Goal: Transaction & Acquisition: Purchase product/service

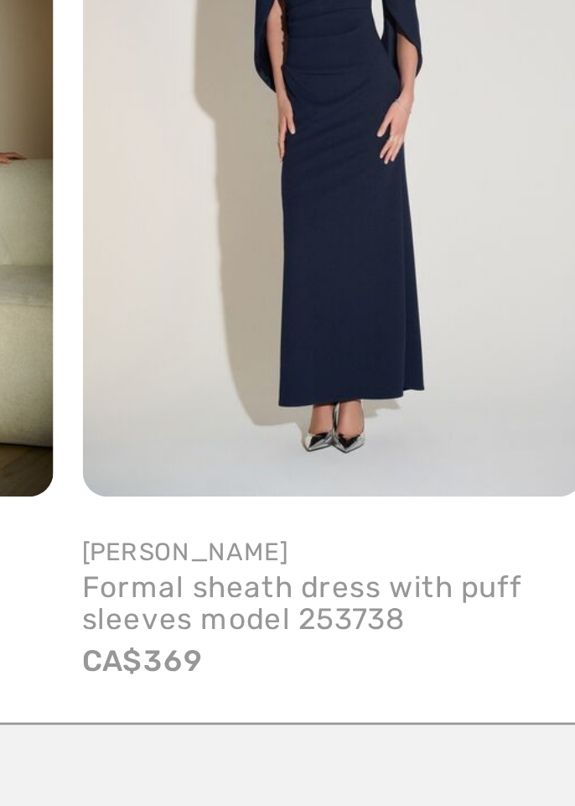
scroll to position [206, 0]
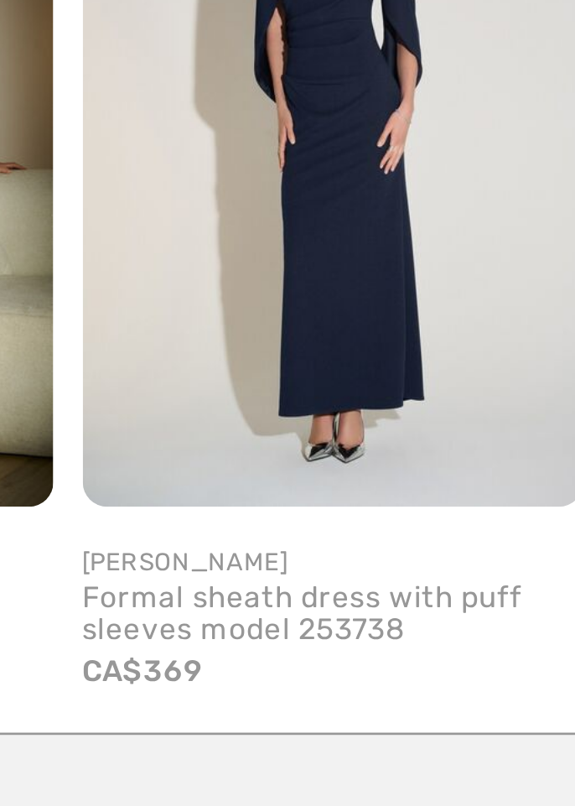
click at [216, 592] on img at bounding box center [227, 526] width 172 height 258
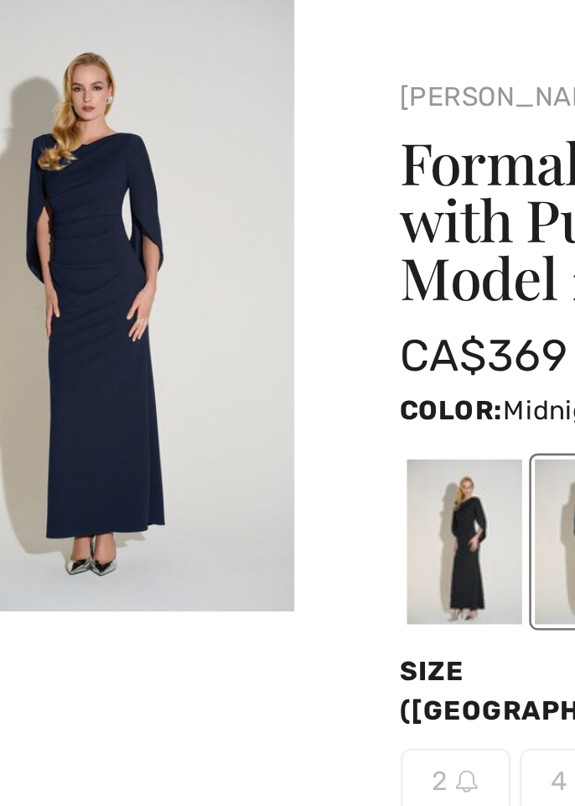
scroll to position [7, 0]
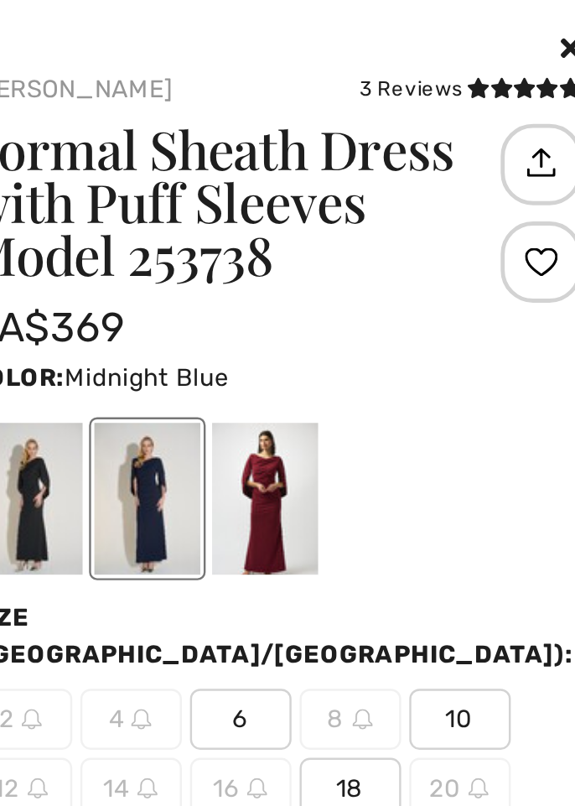
click at [373, 184] on div at bounding box center [352, 205] width 44 height 63
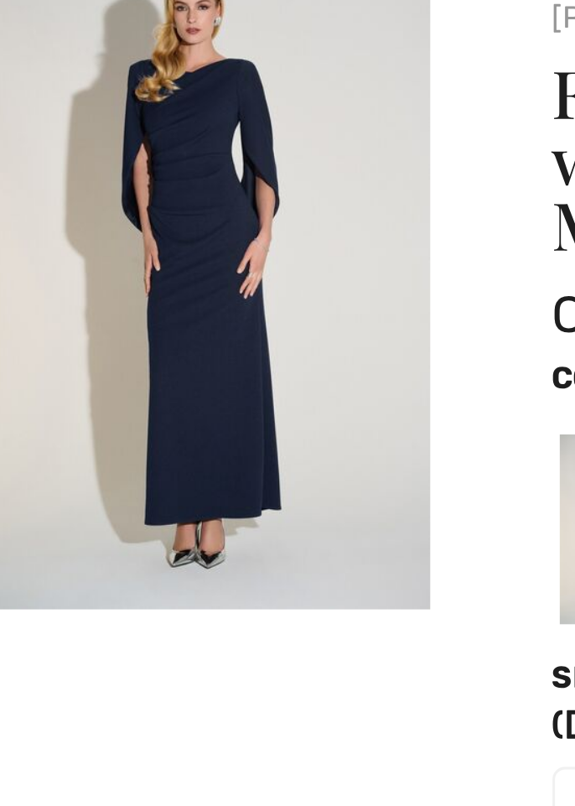
scroll to position [13, 0]
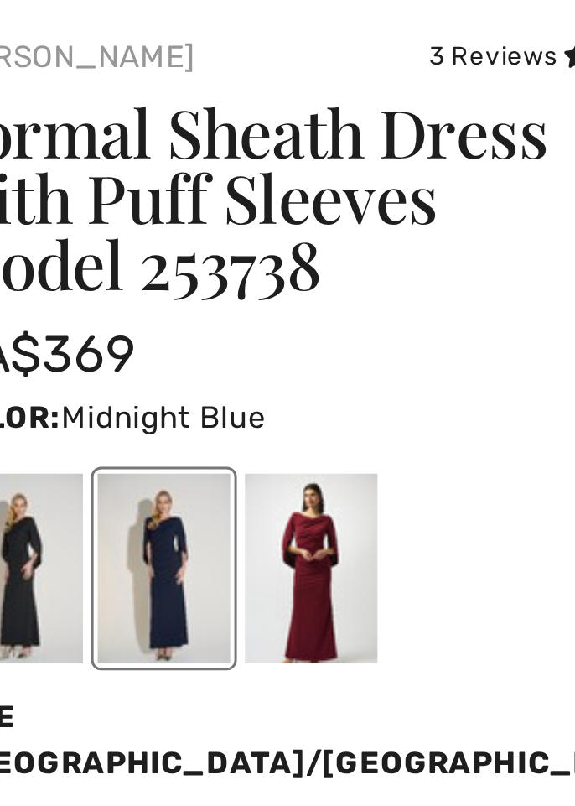
click at [422, 227] on div at bounding box center [400, 205] width 44 height 63
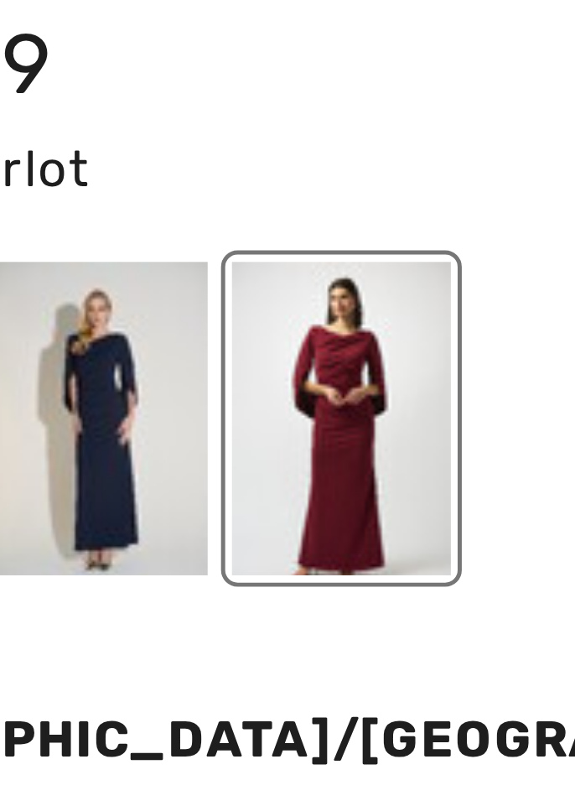
click at [373, 231] on div at bounding box center [352, 205] width 44 height 63
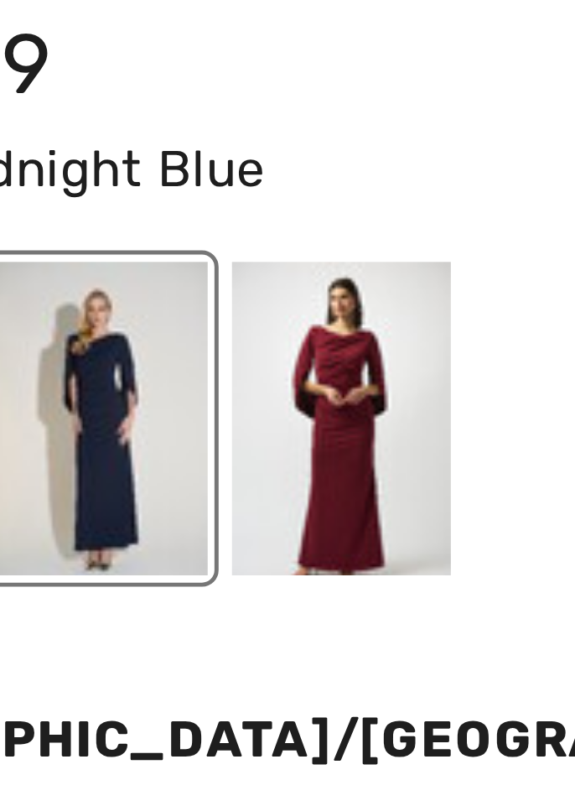
click at [325, 222] on div at bounding box center [303, 205] width 44 height 63
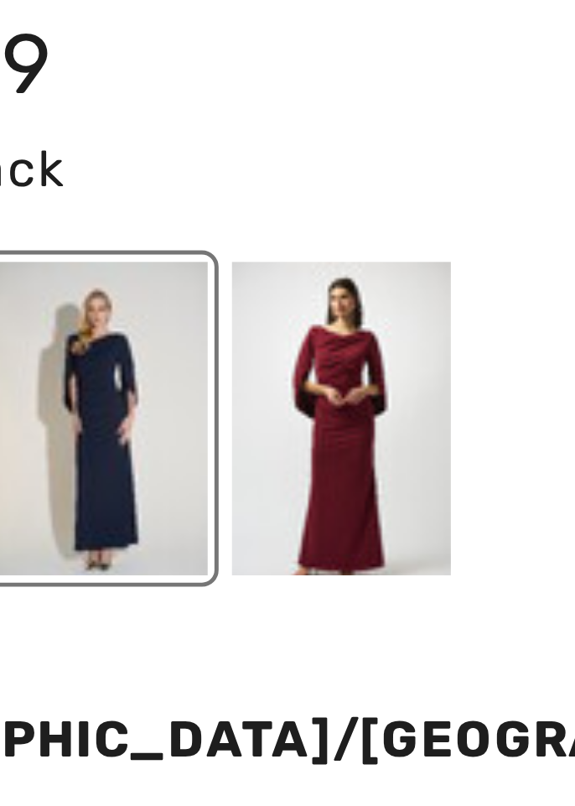
click at [373, 230] on div at bounding box center [352, 205] width 44 height 63
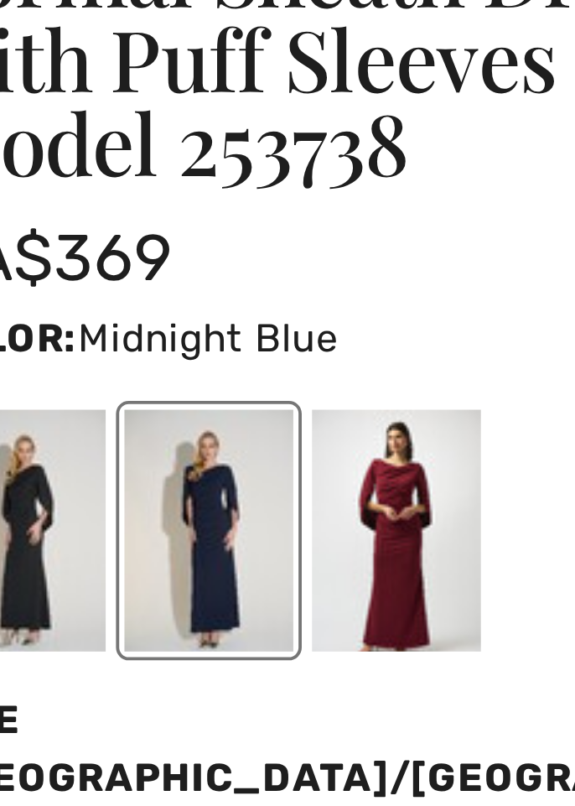
scroll to position [0, 0]
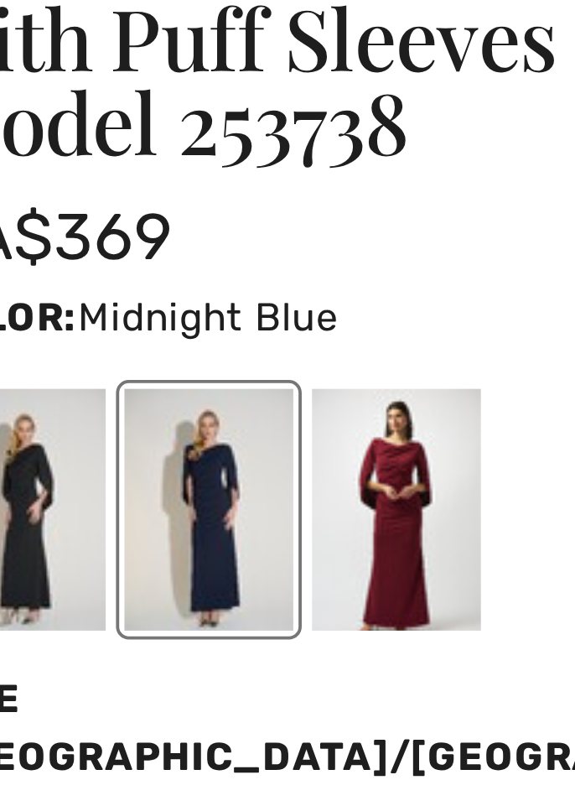
click at [325, 220] on div at bounding box center [303, 205] width 44 height 63
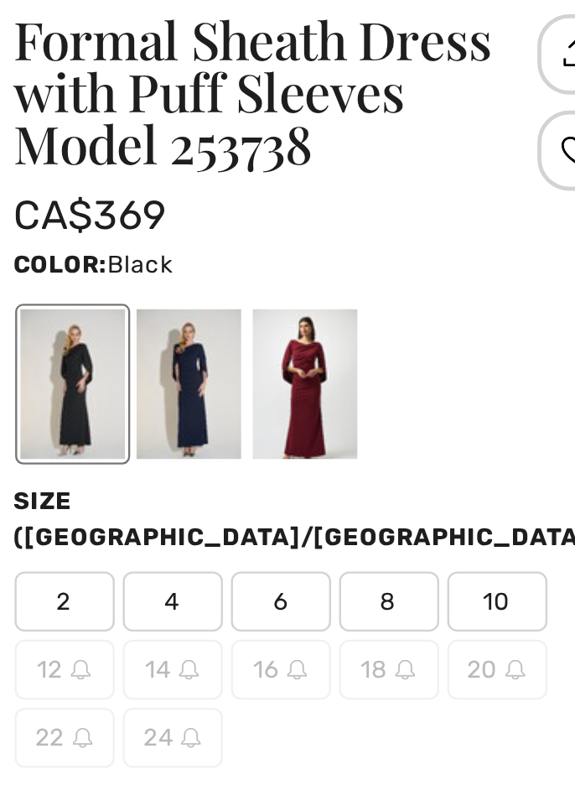
scroll to position [2, 0]
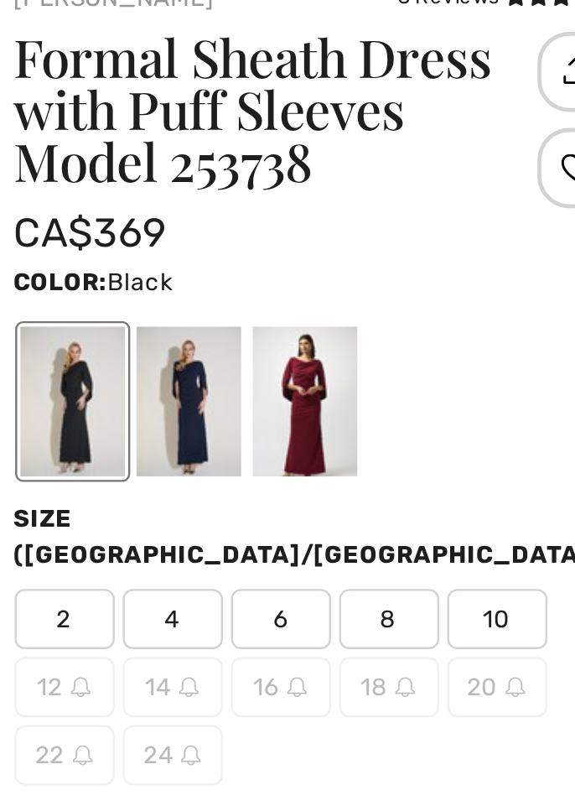
click at [373, 236] on div at bounding box center [352, 205] width 44 height 63
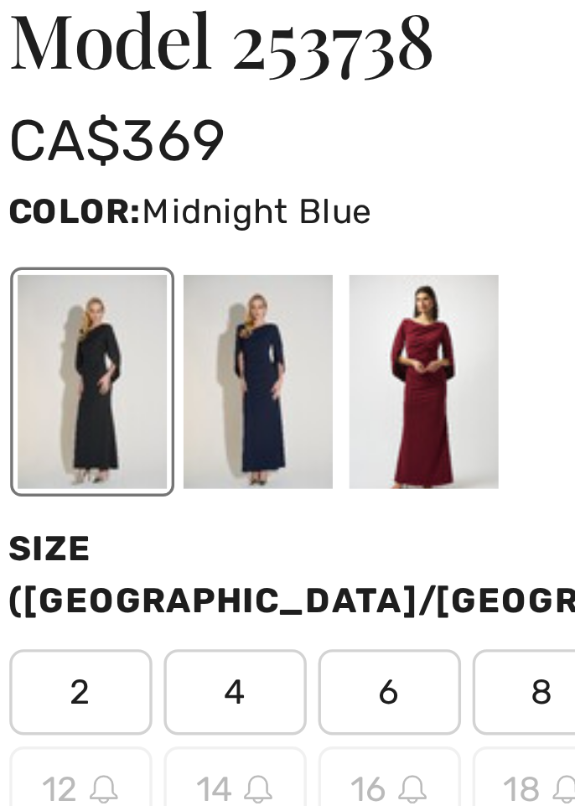
scroll to position [0, 0]
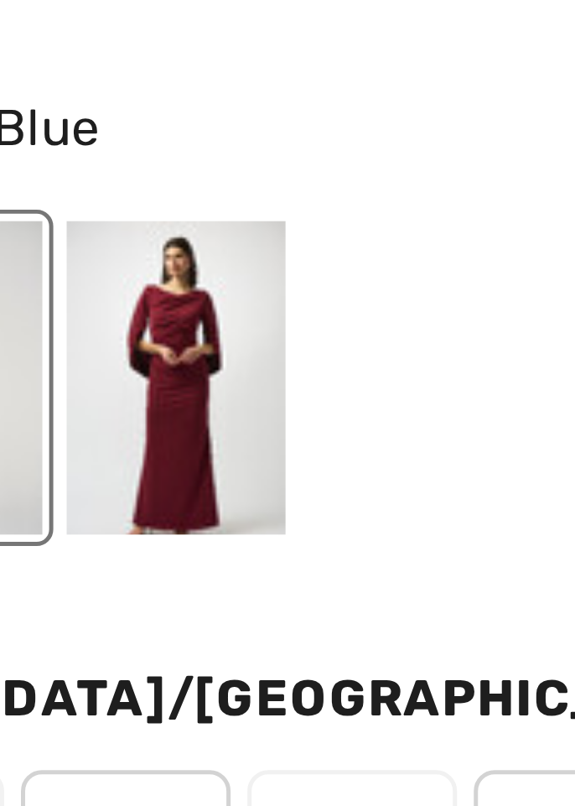
click at [422, 232] on div at bounding box center [400, 205] width 44 height 63
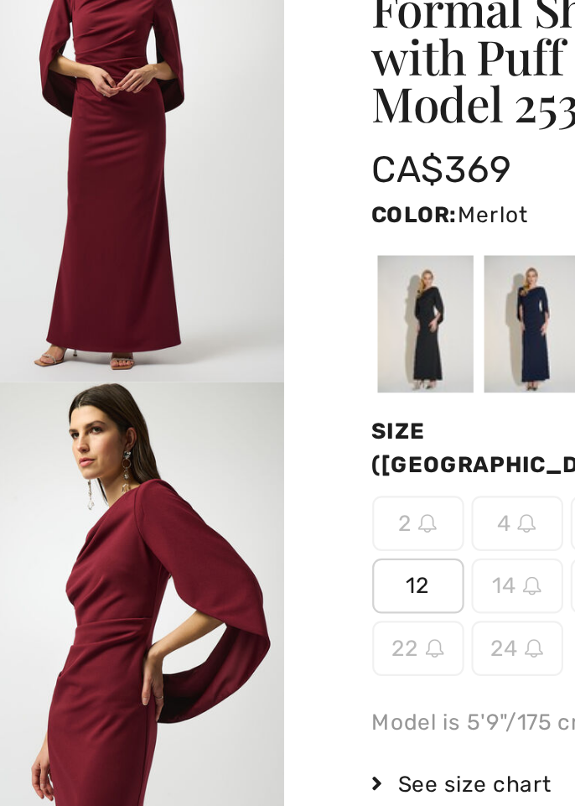
scroll to position [2, 0]
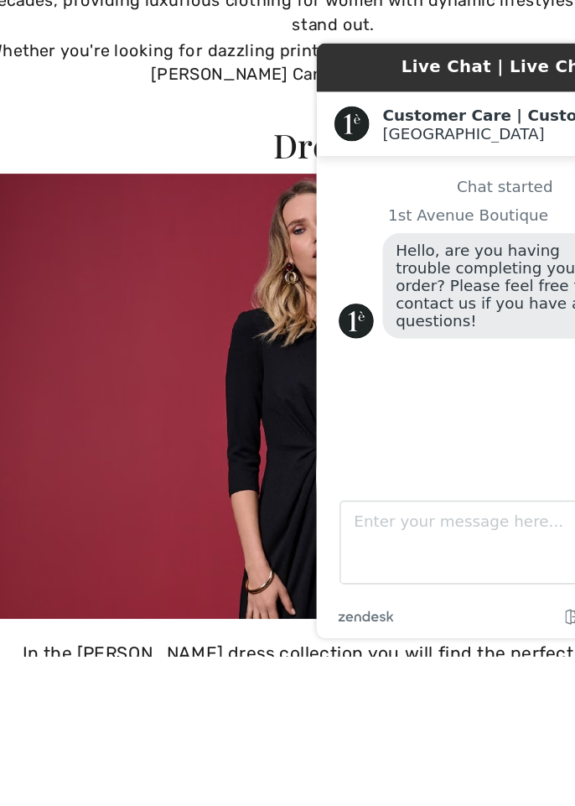
scroll to position [1826, 0]
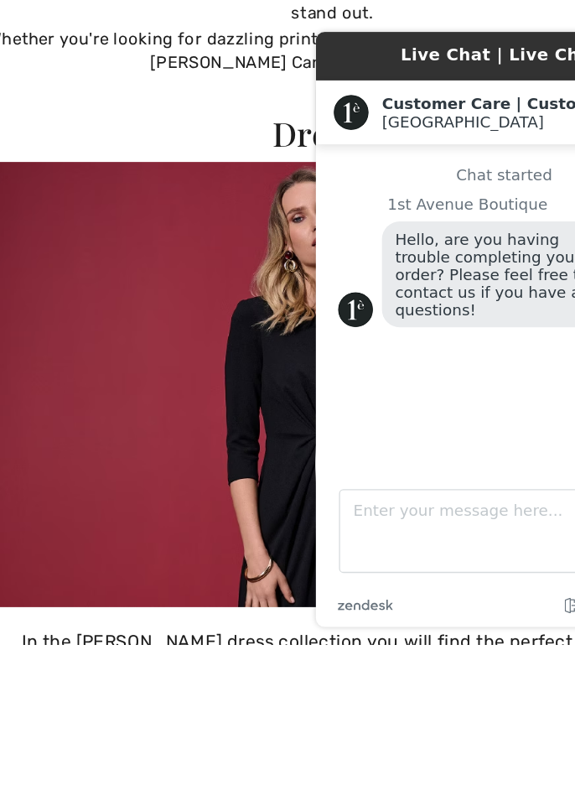
click at [133, 634] on img at bounding box center [287, 608] width 555 height 339
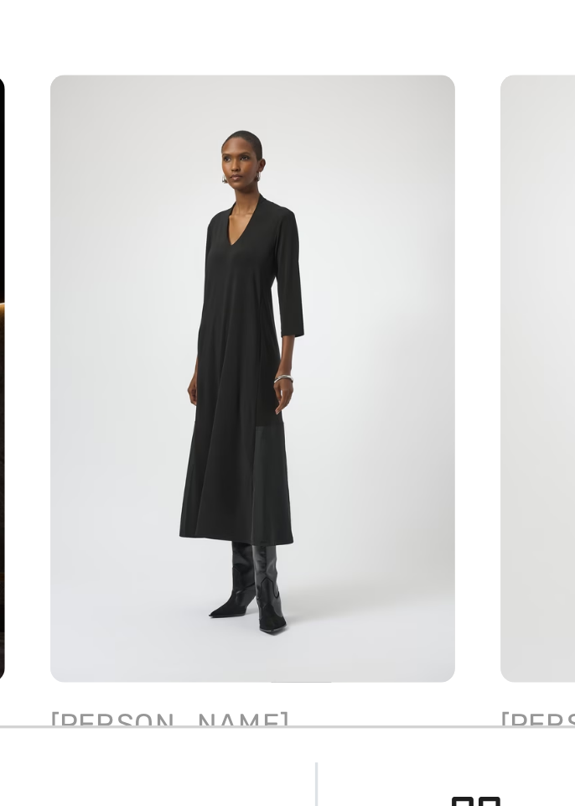
scroll to position [3368, 0]
click at [219, 629] on img at bounding box center [221, 648] width 119 height 179
